Goal: Communication & Community: Answer question/provide support

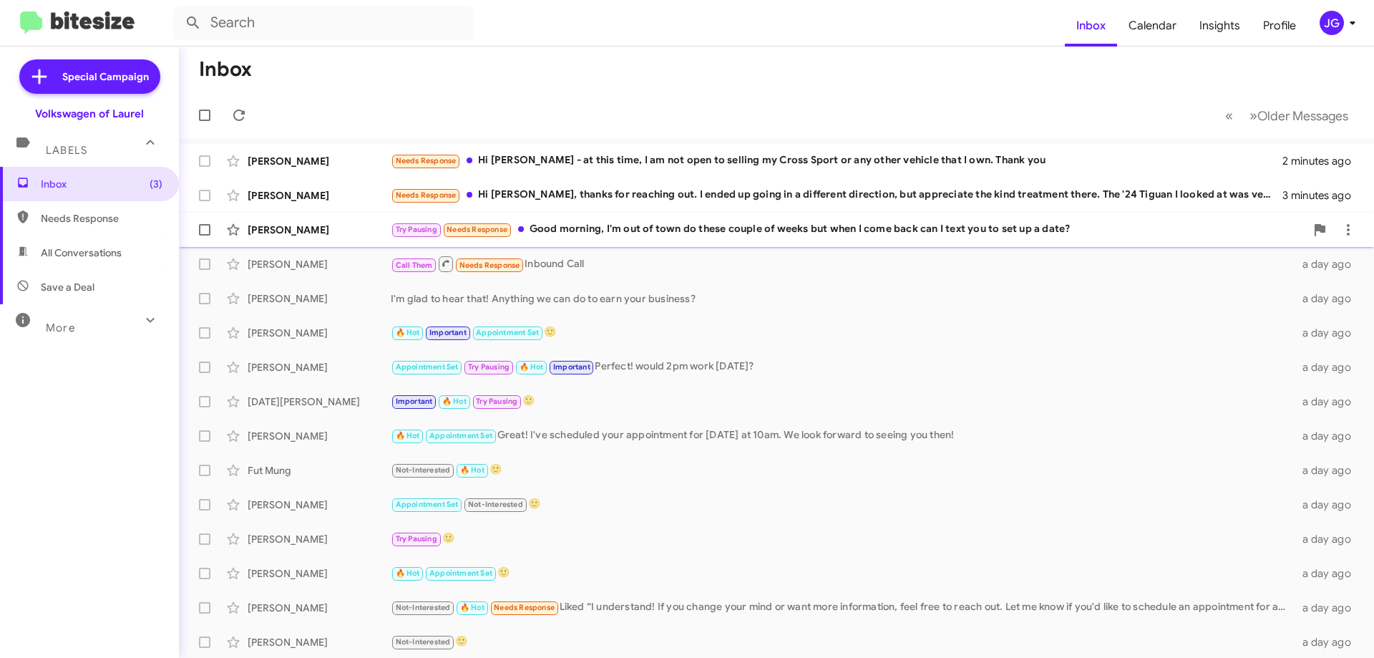
click at [595, 231] on div "Try Pausing Needs Response Good morning, I'm out of town do these couple of wee…" at bounding box center [848, 229] width 915 height 16
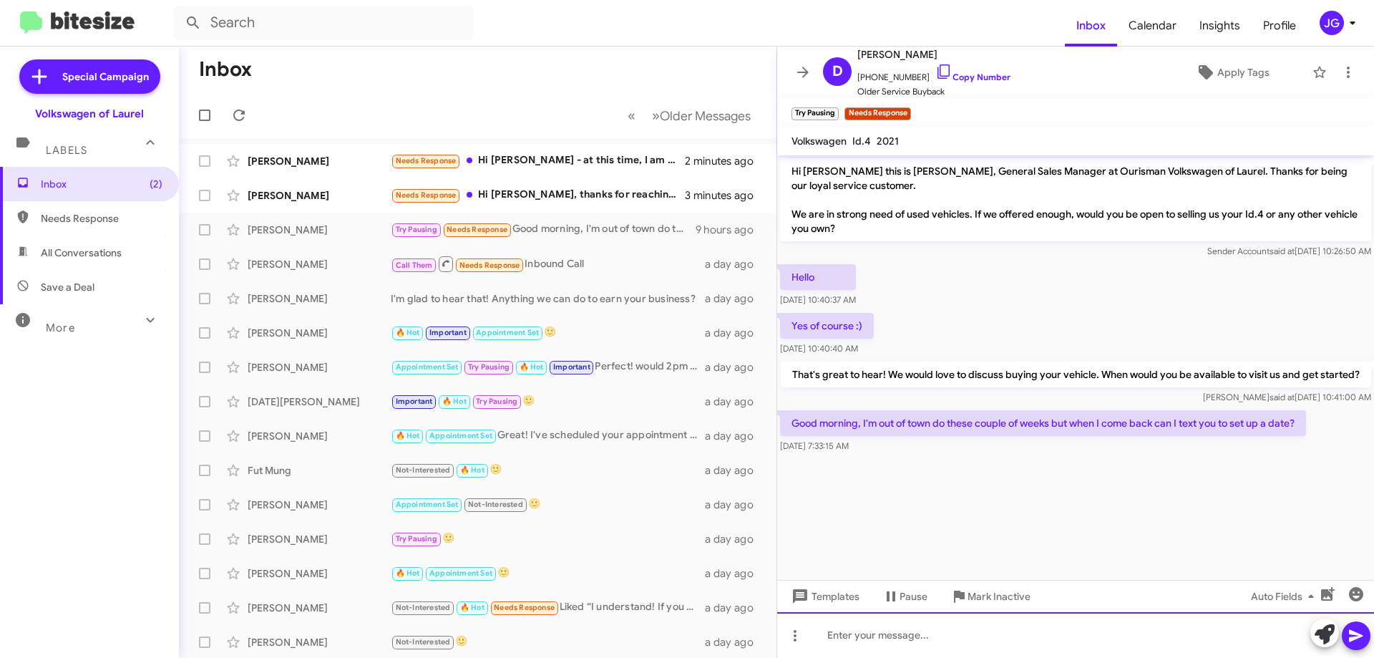
click at [892, 625] on div at bounding box center [1075, 635] width 597 height 46
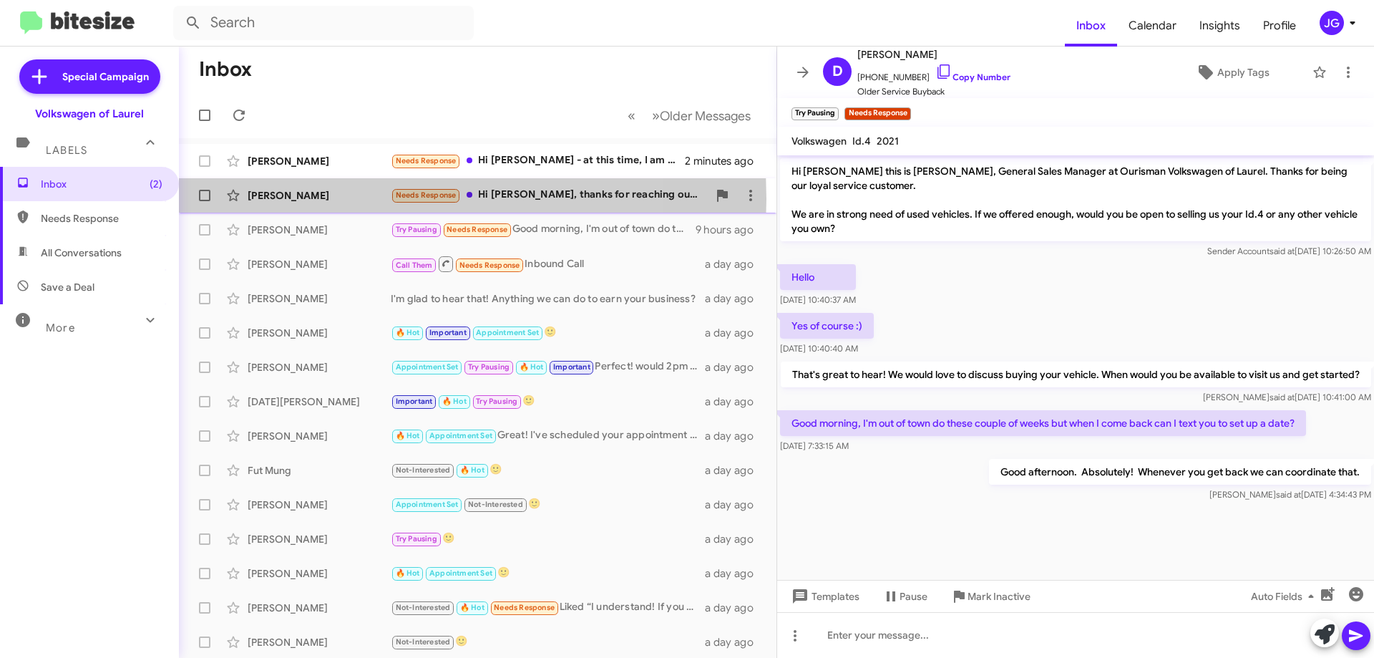
click at [351, 199] on div "[PERSON_NAME]" at bounding box center [319, 195] width 143 height 14
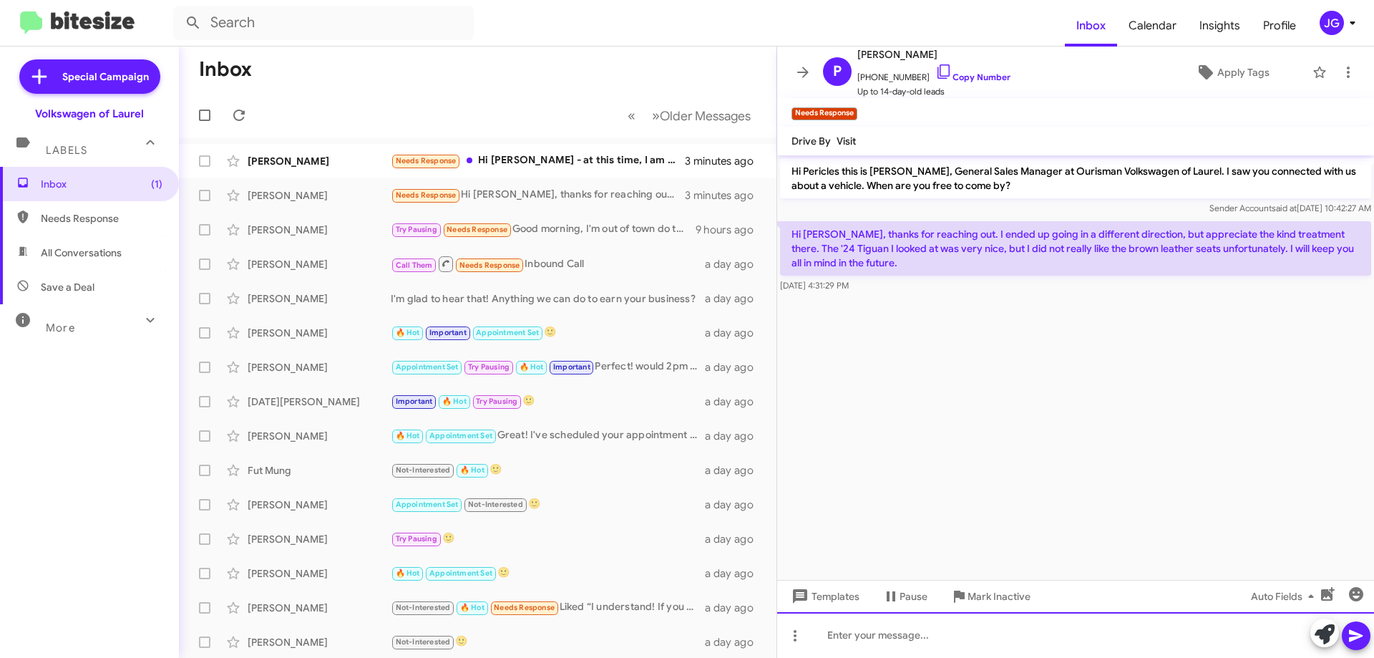
click at [852, 646] on div at bounding box center [1075, 635] width 597 height 46
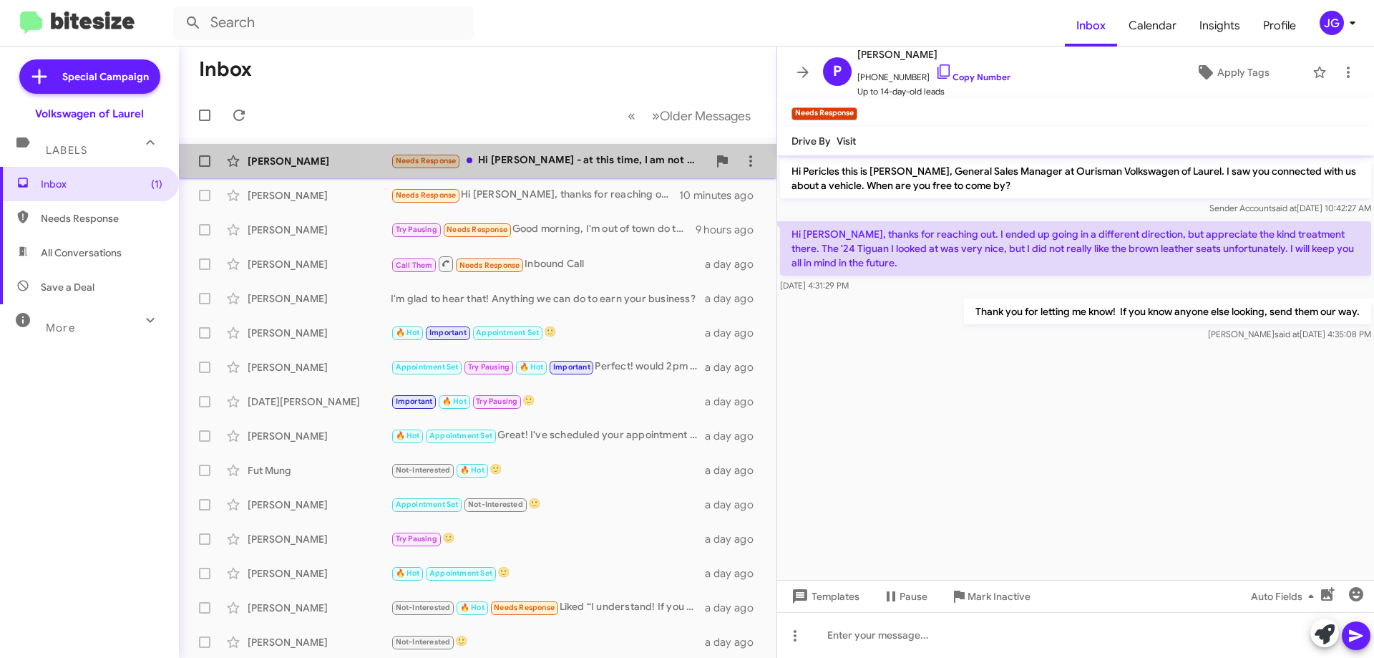
click at [596, 162] on div "Needs Response Hi [PERSON_NAME] - at this time, I am not open to selling my Cro…" at bounding box center [549, 160] width 317 height 16
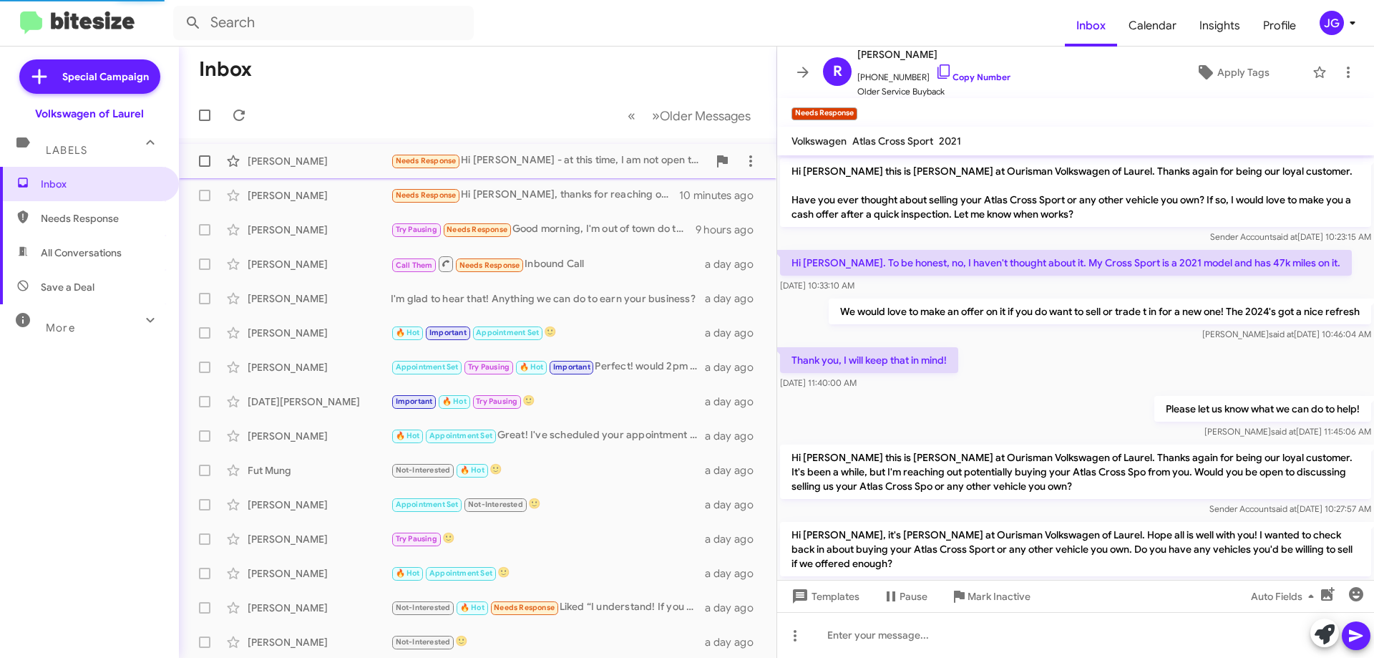
scroll to position [175, 0]
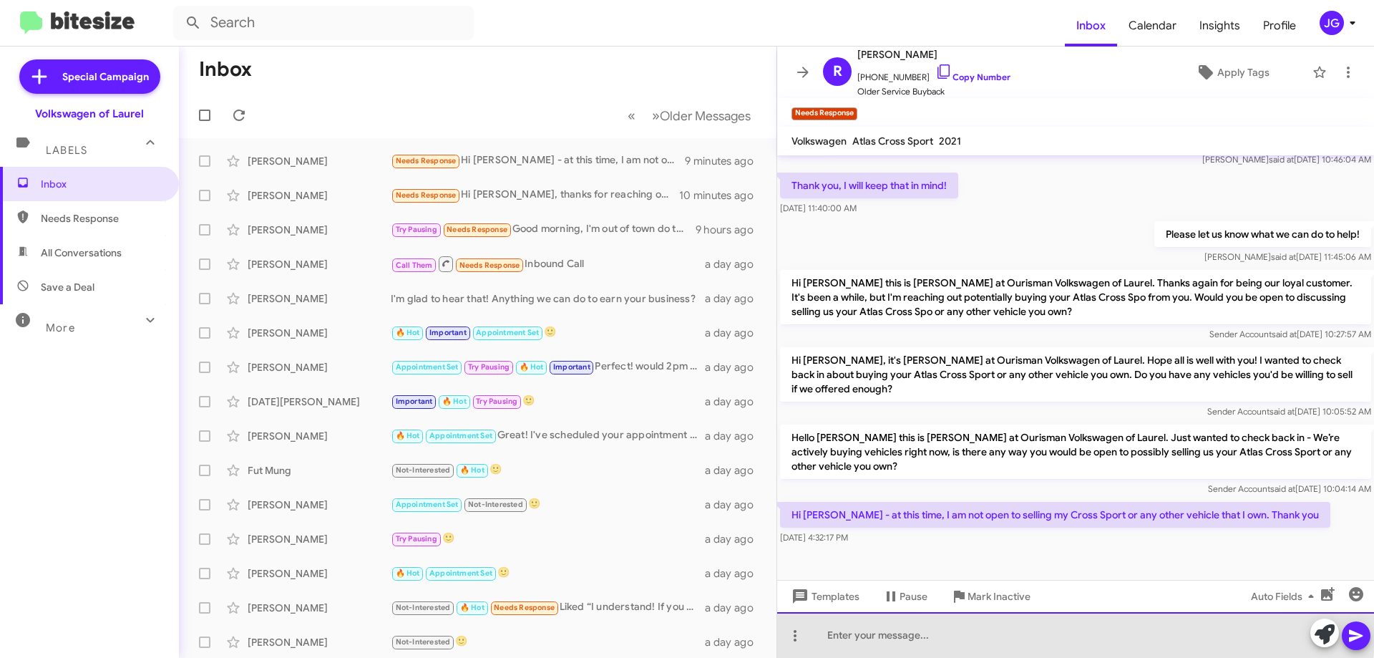
click at [1056, 633] on div at bounding box center [1075, 635] width 597 height 46
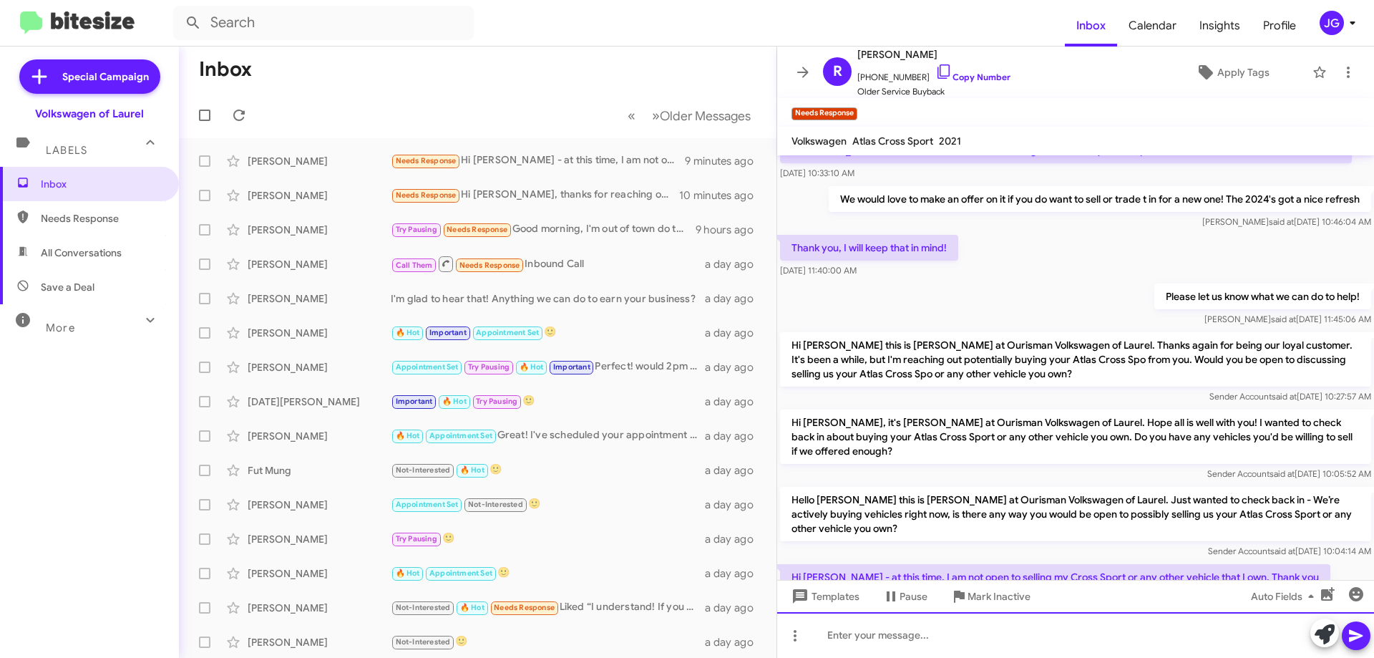
scroll to position [227, 0]
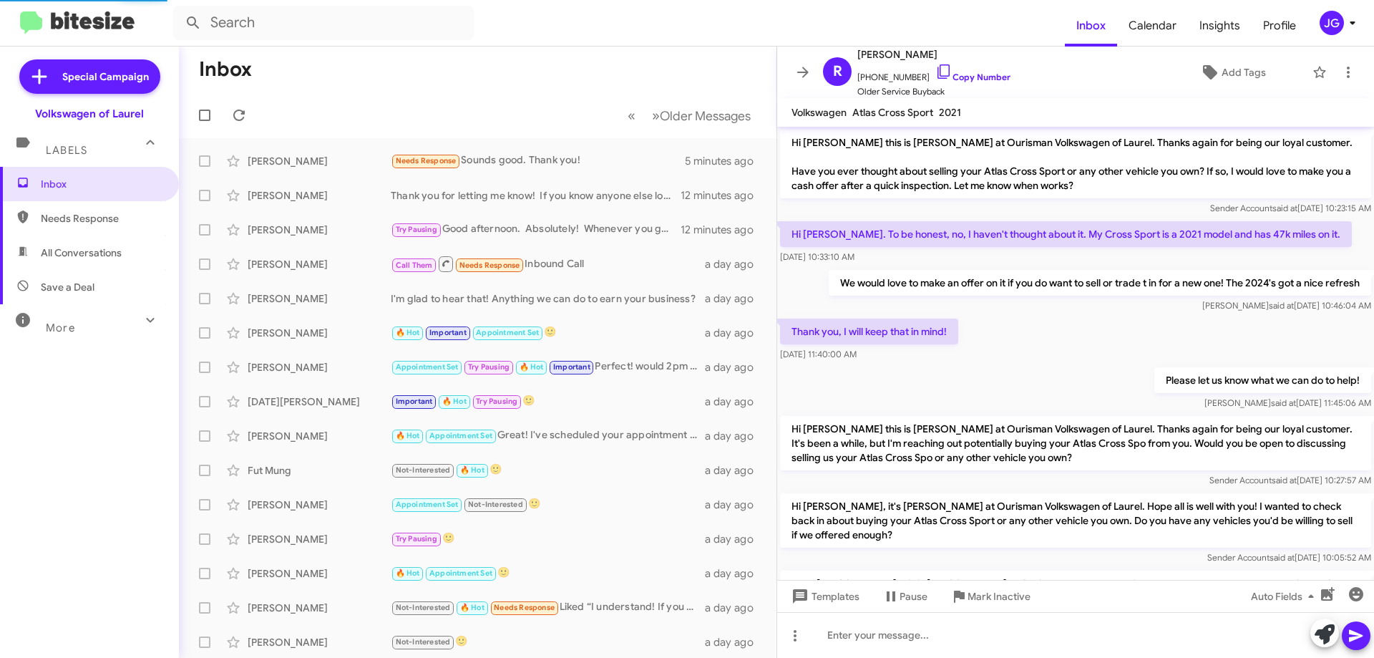
scroll to position [222, 0]
